Goal: Obtain resource: Obtain resource

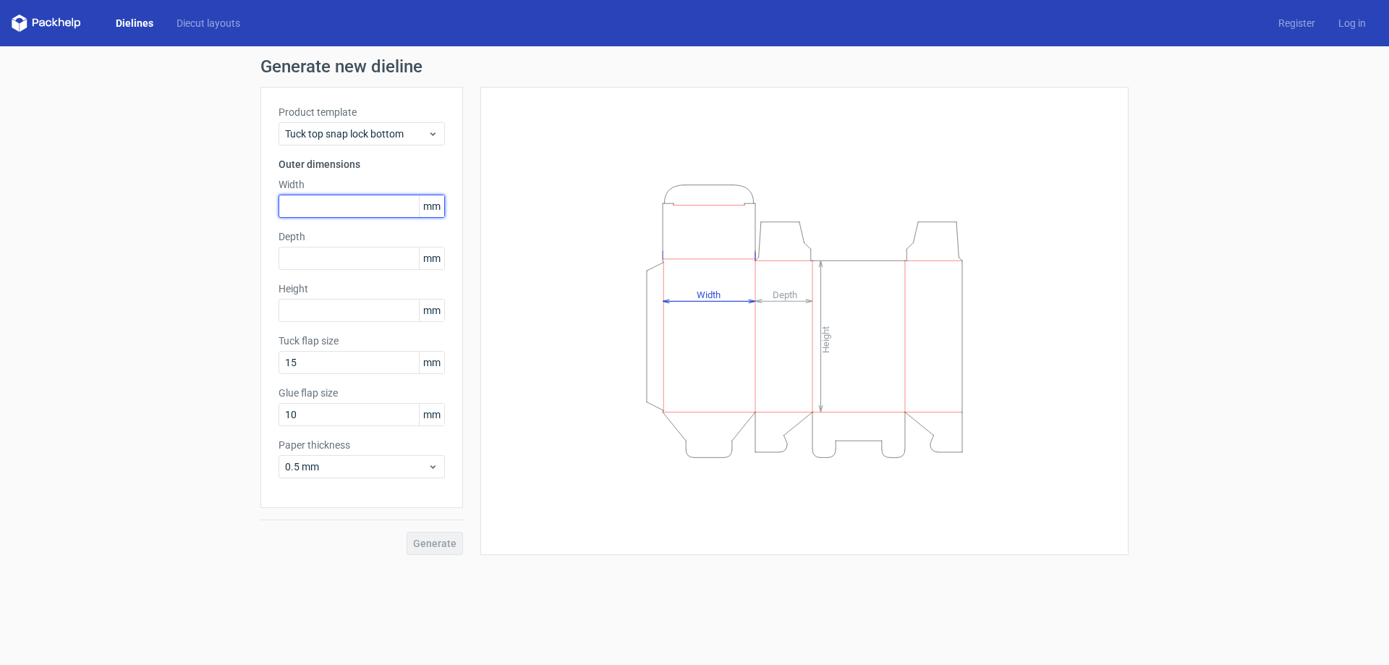
click at [328, 203] on input "text" at bounding box center [362, 206] width 166 height 23
type input "135"
click at [326, 257] on input "text" at bounding box center [362, 258] width 166 height 23
type input "120"
click at [317, 303] on input "text" at bounding box center [362, 310] width 166 height 23
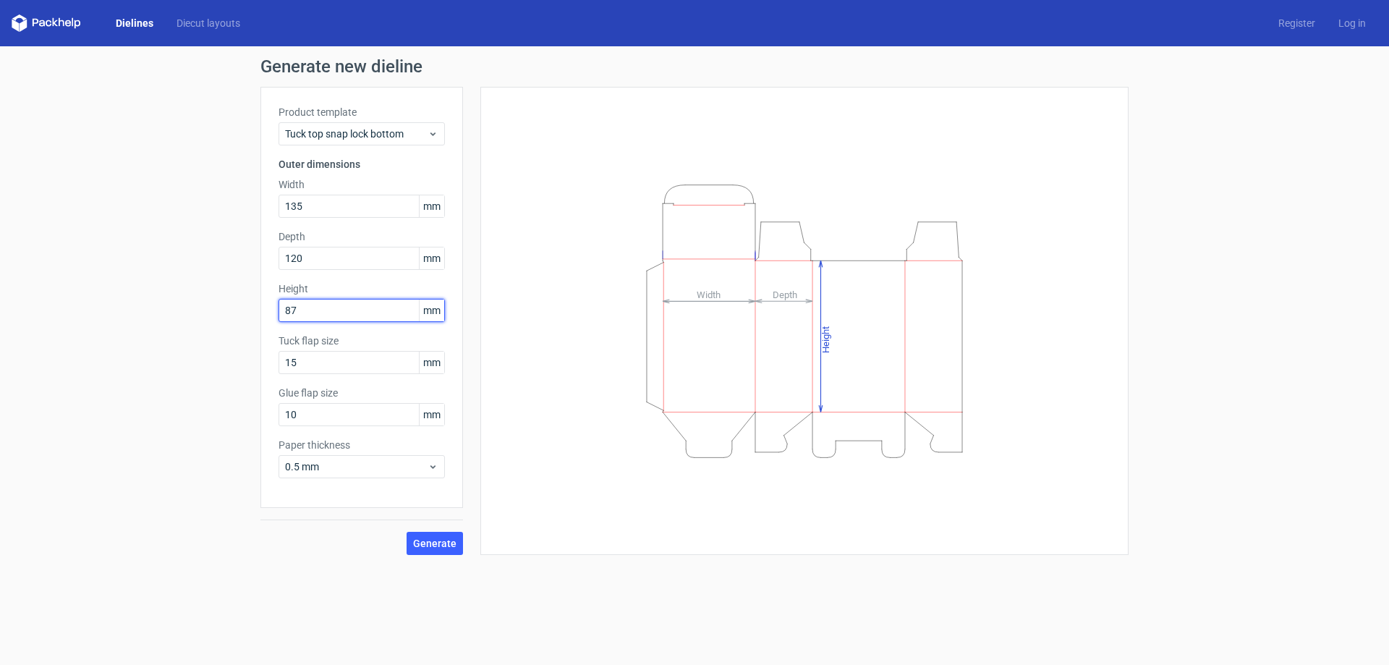
type input "87"
click at [202, 371] on div "Generate new dieline Product template Tuck top snap lock bottom Outer dimension…" at bounding box center [694, 306] width 1389 height 520
click at [603, 506] on div "Height Depth Width" at bounding box center [805, 321] width 612 height 432
click at [431, 544] on span "Generate" at bounding box center [434, 543] width 43 height 10
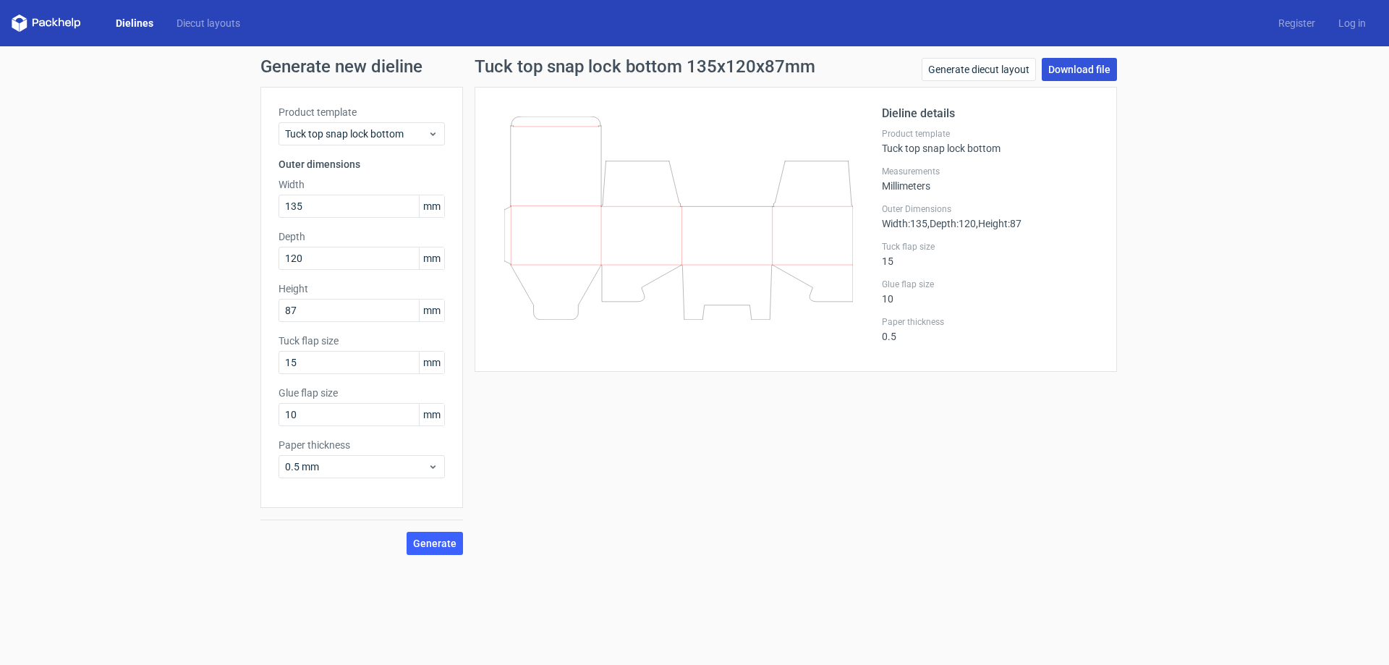
click at [1092, 62] on link "Download file" at bounding box center [1079, 69] width 75 height 23
